Goal: Information Seeking & Learning: Learn about a topic

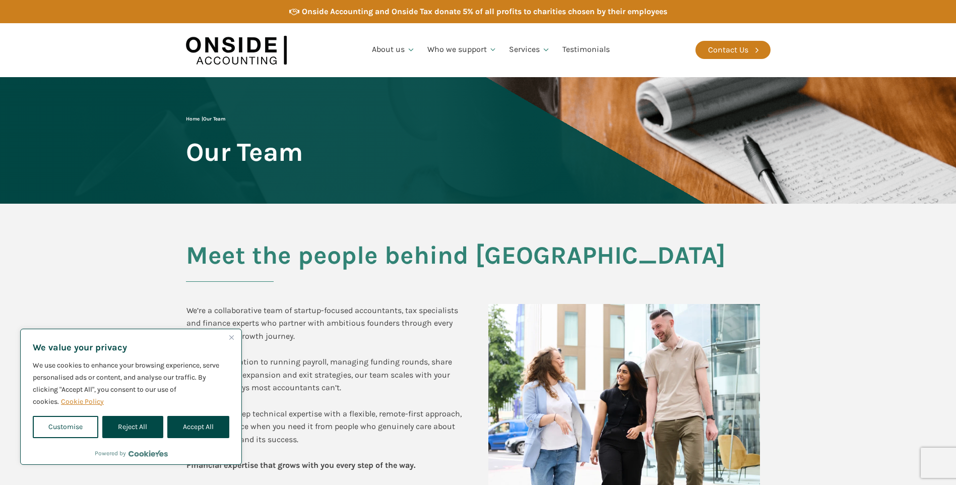
click at [226, 48] on img at bounding box center [236, 50] width 101 height 39
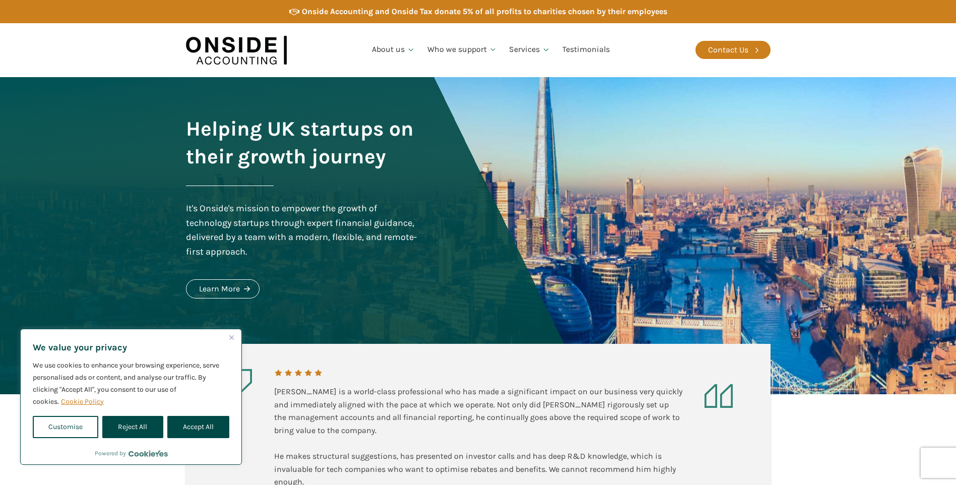
click at [220, 423] on button "Accept All" at bounding box center [198, 427] width 62 height 22
checkbox input "true"
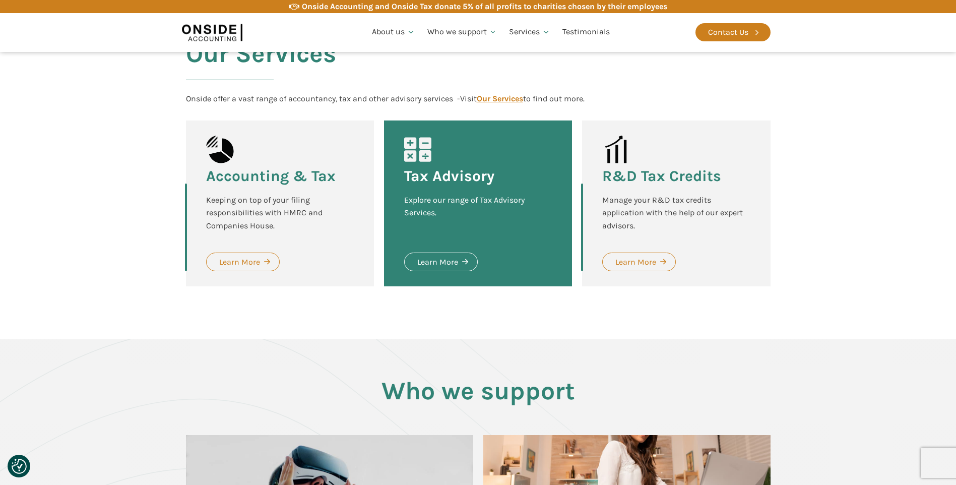
scroll to position [958, 0]
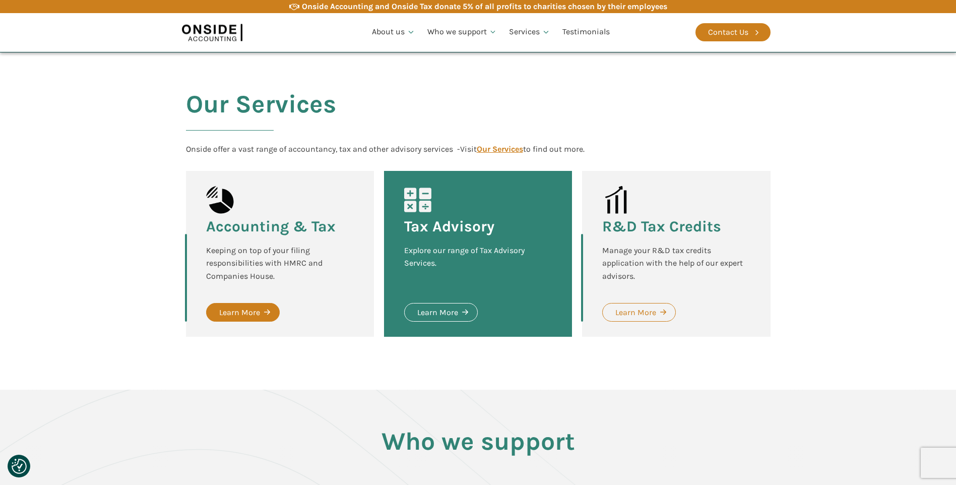
click at [248, 308] on div "Learn More" at bounding box center [239, 312] width 41 height 13
